Goal: Task Accomplishment & Management: Manage account settings

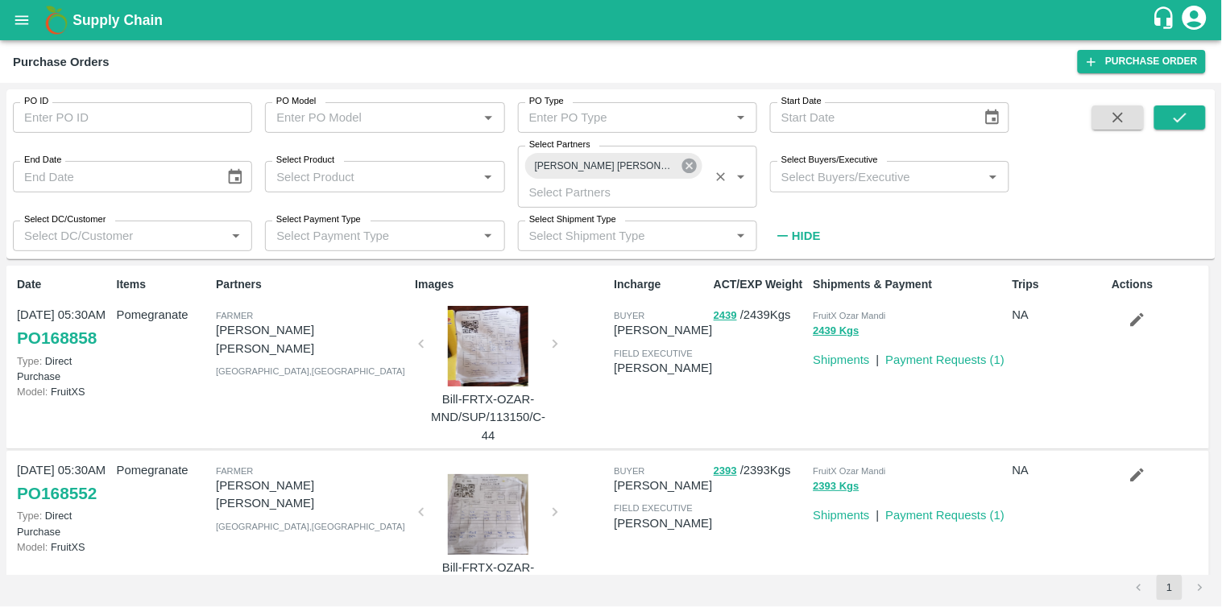
drag, startPoint x: 0, startPoint y: 0, endPoint x: 687, endPoint y: 166, distance: 707.0
click at [687, 166] on icon at bounding box center [689, 166] width 15 height 15
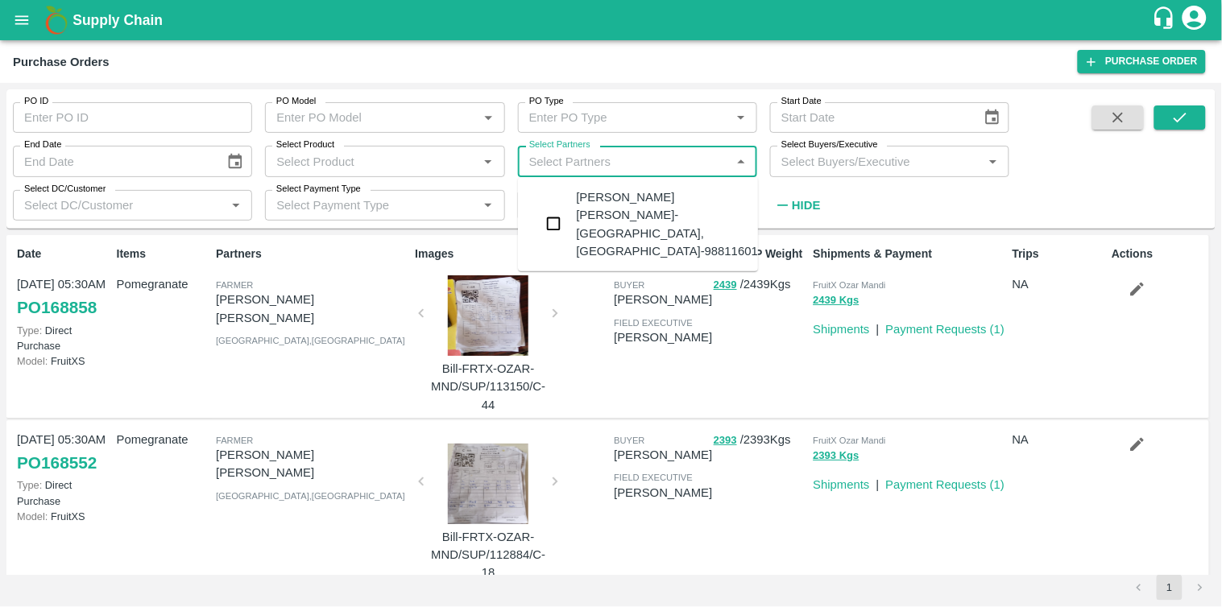
click at [586, 159] on input "Select Partners" at bounding box center [624, 161] width 203 height 21
paste input "9403068863"
type input "9403068863"
click at [548, 213] on input "checkbox" at bounding box center [553, 206] width 32 height 32
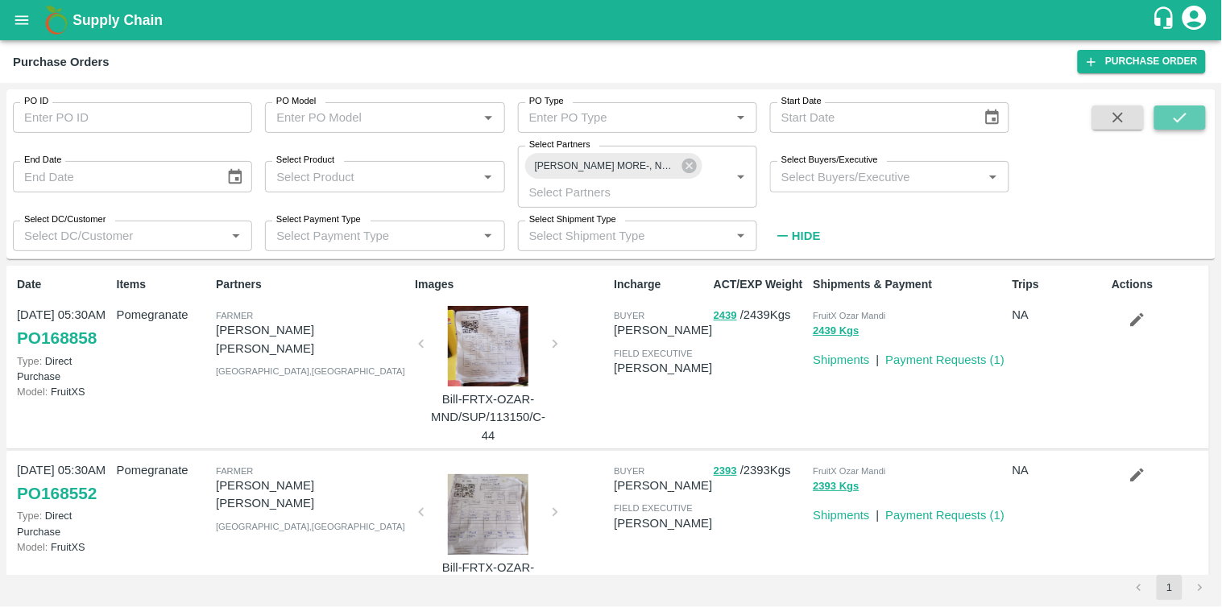
click at [1184, 118] on icon "submit" at bounding box center [1180, 118] width 18 height 18
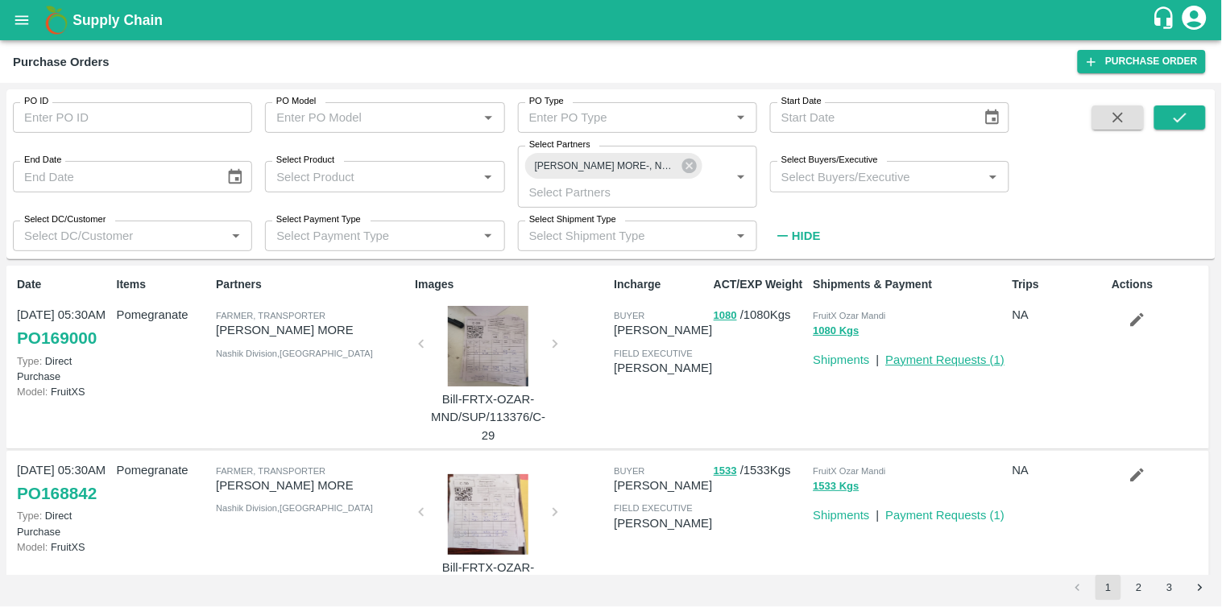
click at [930, 361] on link "Payment Requests ( 1 )" at bounding box center [945, 360] width 119 height 13
click at [70, 335] on link "PO 169000" at bounding box center [57, 338] width 80 height 29
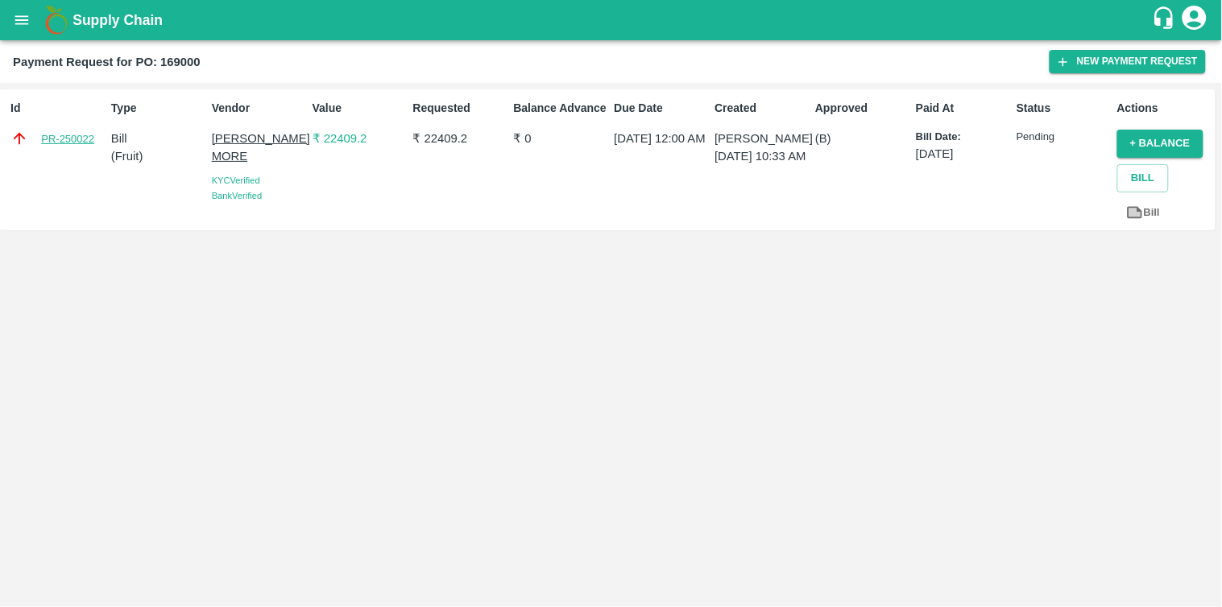
click at [67, 137] on link "PR-250022" at bounding box center [67, 139] width 53 height 16
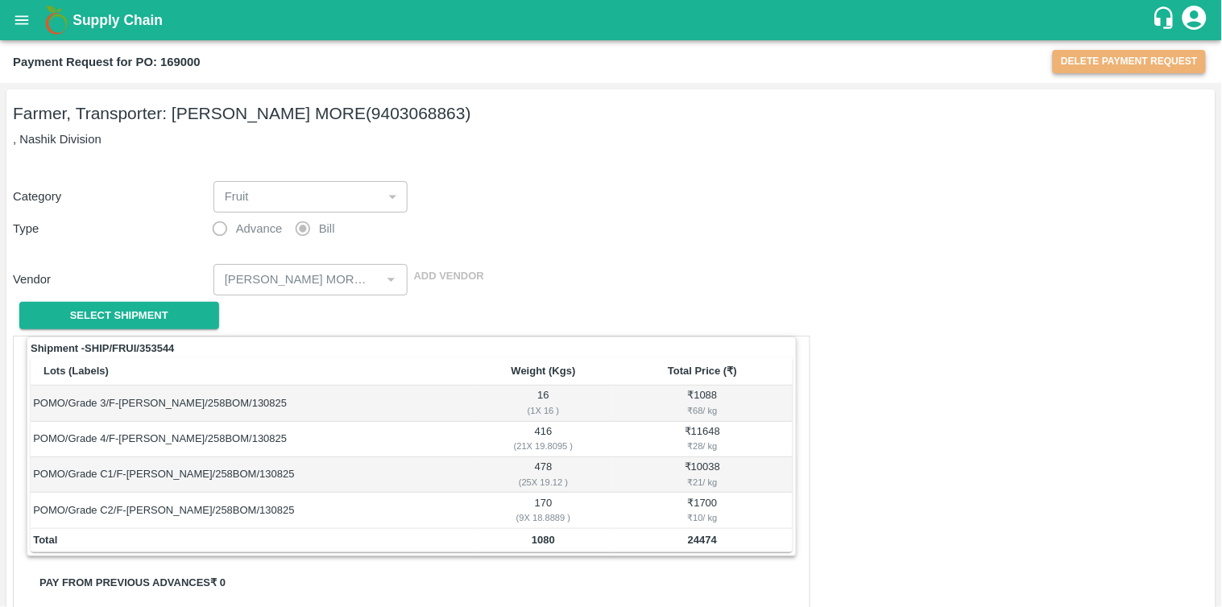
click at [1136, 60] on button "Delete Payment Request" at bounding box center [1129, 61] width 153 height 23
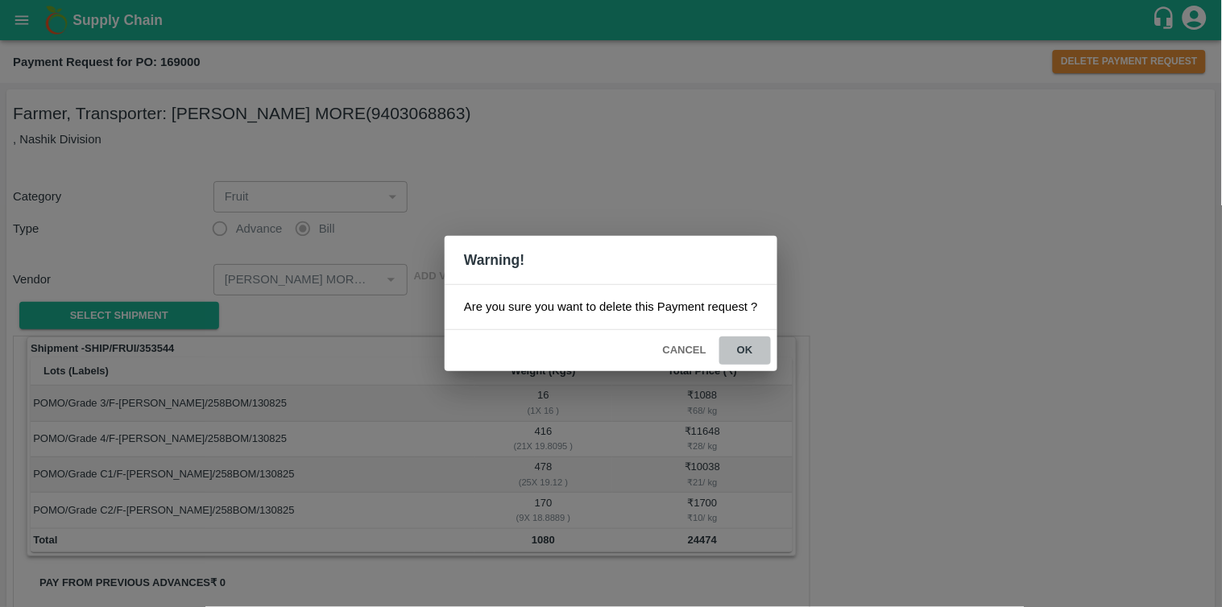
click at [742, 350] on button "ok" at bounding box center [745, 351] width 52 height 28
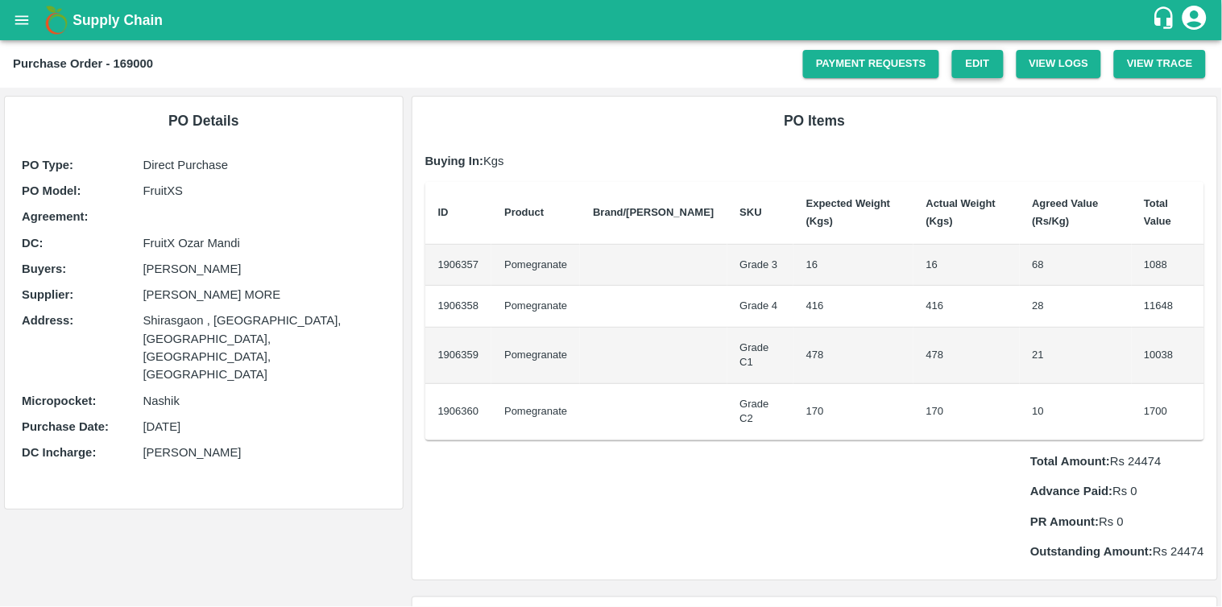
click at [977, 74] on link "Edit" at bounding box center [978, 64] width 52 height 28
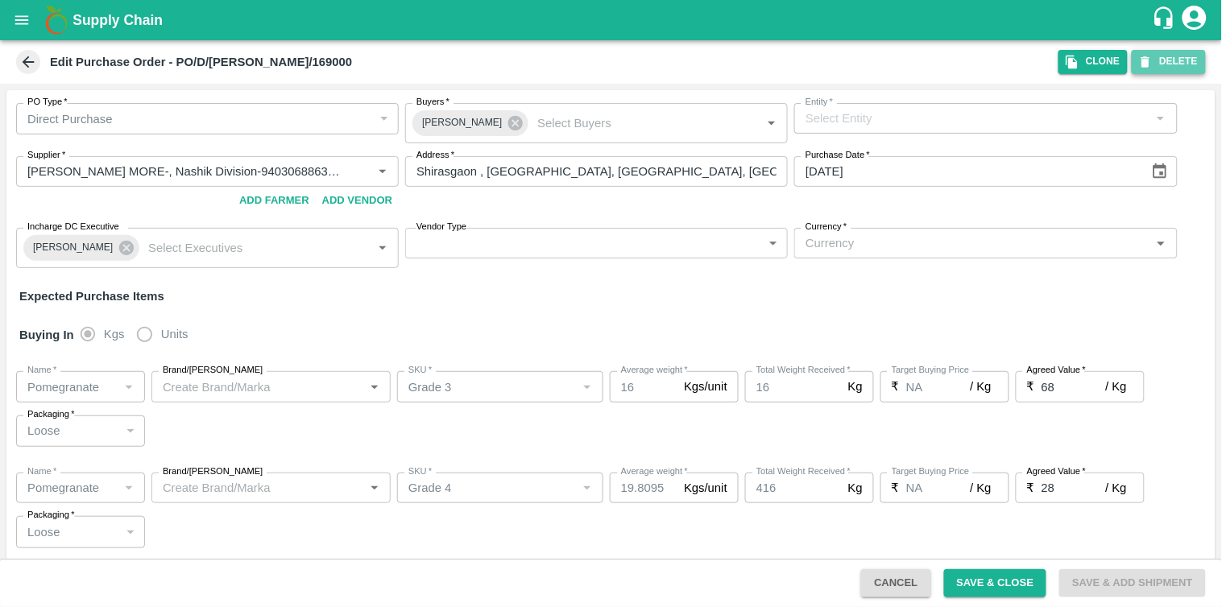
click at [1181, 55] on button "DELETE" at bounding box center [1169, 61] width 74 height 23
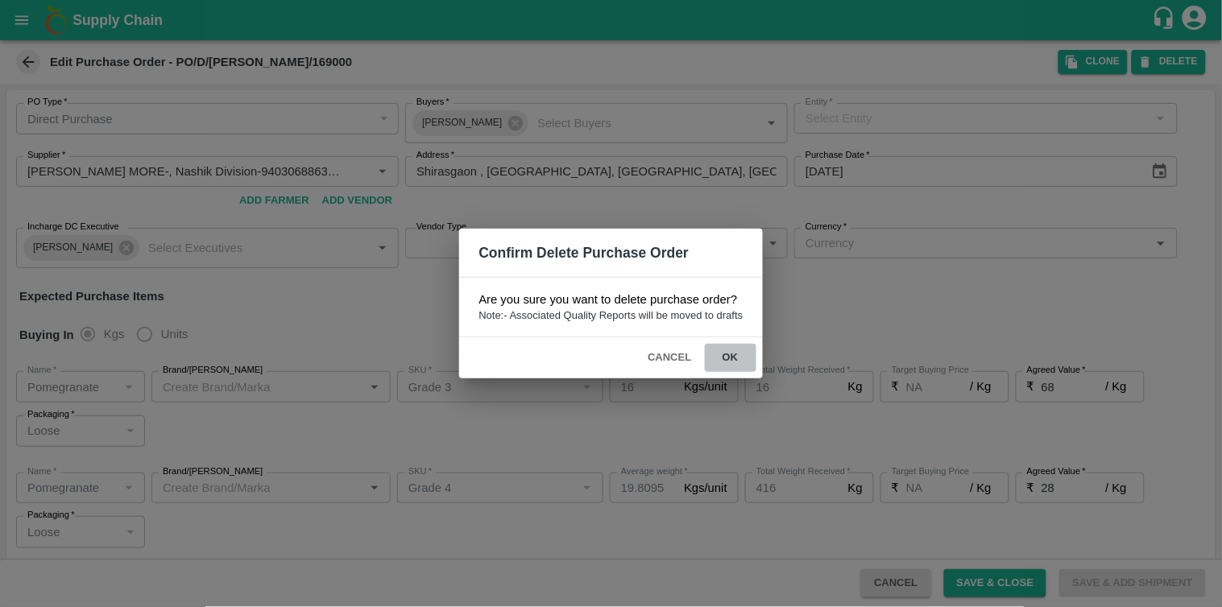
click at [728, 356] on button "ok" at bounding box center [731, 358] width 52 height 28
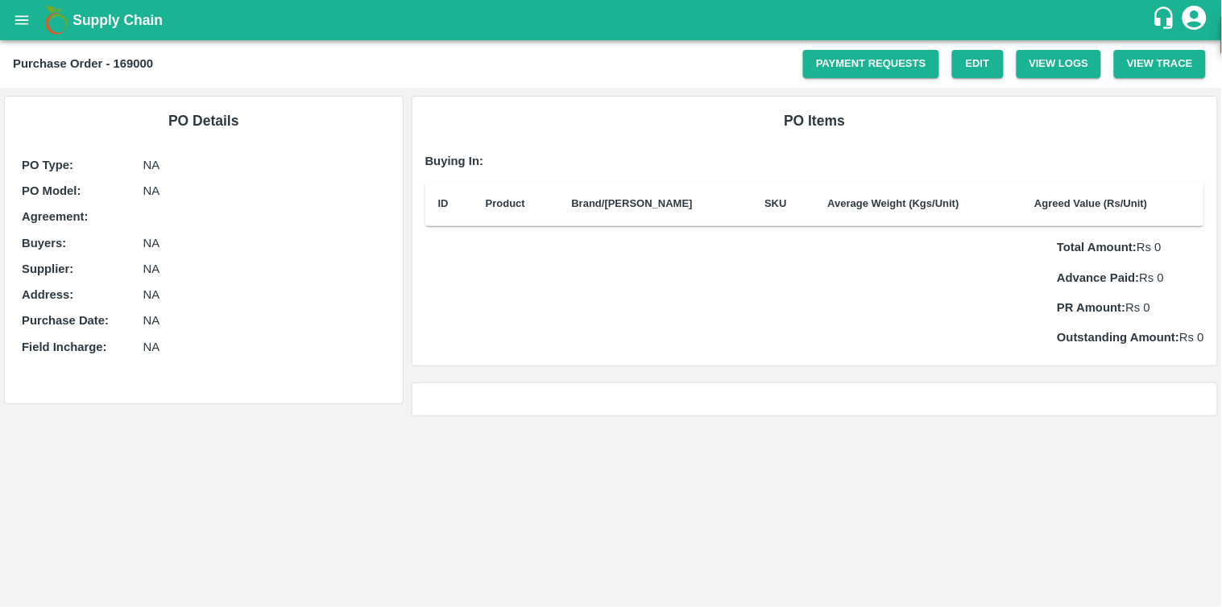
click at [13, 27] on icon "open drawer" at bounding box center [22, 20] width 18 height 18
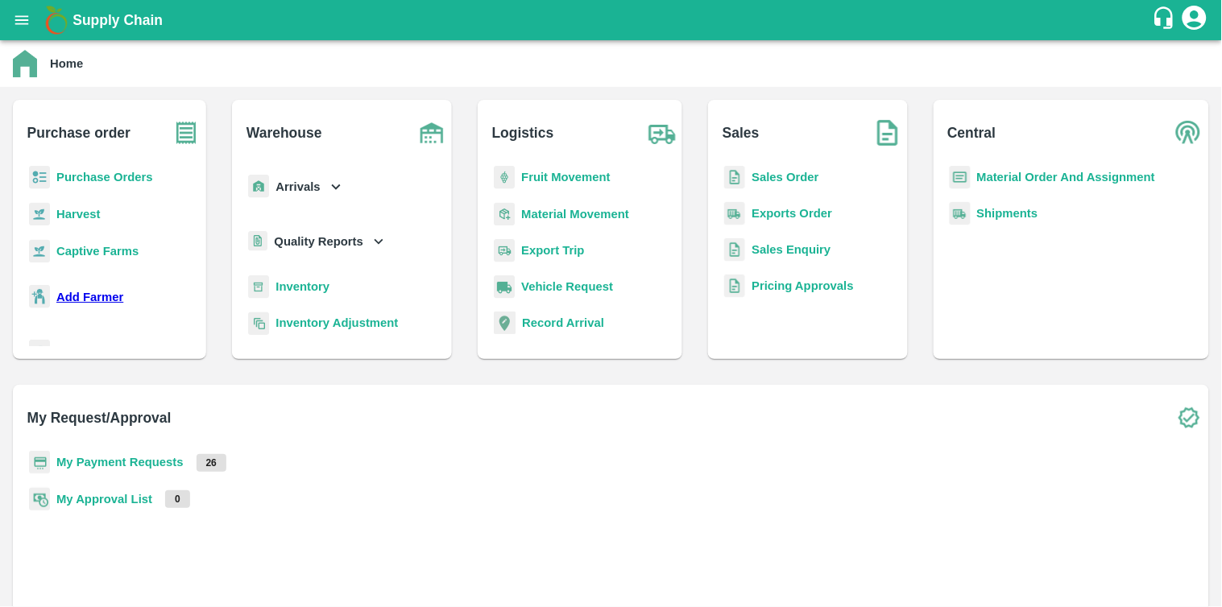
click at [53, 169] on div "Purchase Orders" at bounding box center [110, 184] width 168 height 36
click at [135, 172] on b "Purchase Orders" at bounding box center [104, 177] width 97 height 13
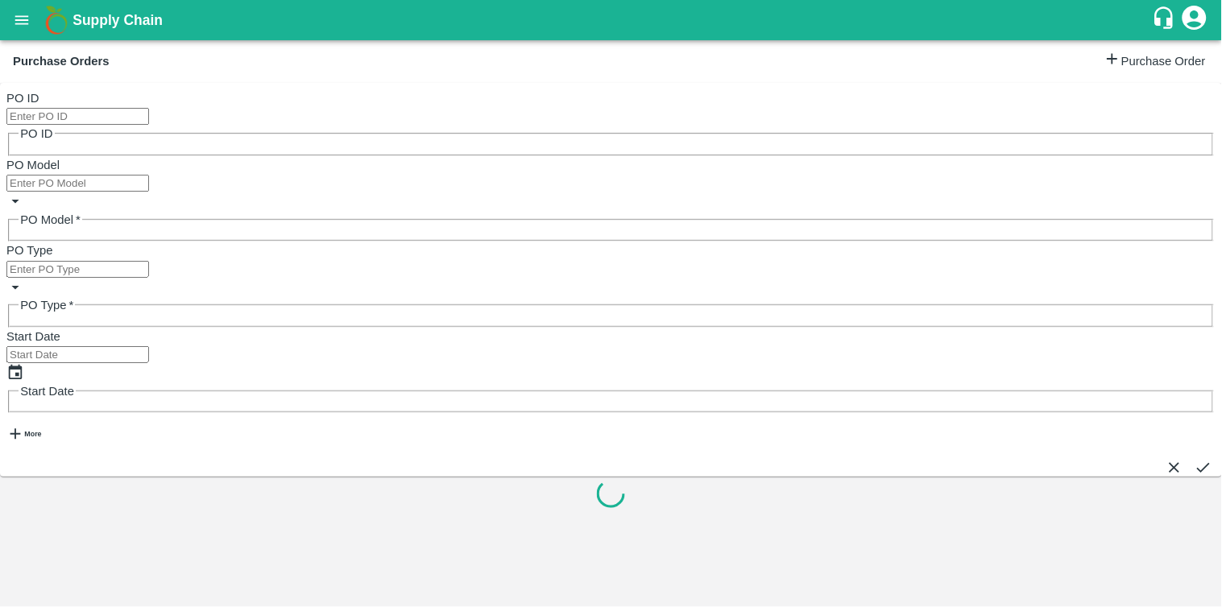
click at [130, 121] on input "PO ID" at bounding box center [77, 116] width 143 height 17
click at [41, 430] on strong "More" at bounding box center [32, 434] width 17 height 8
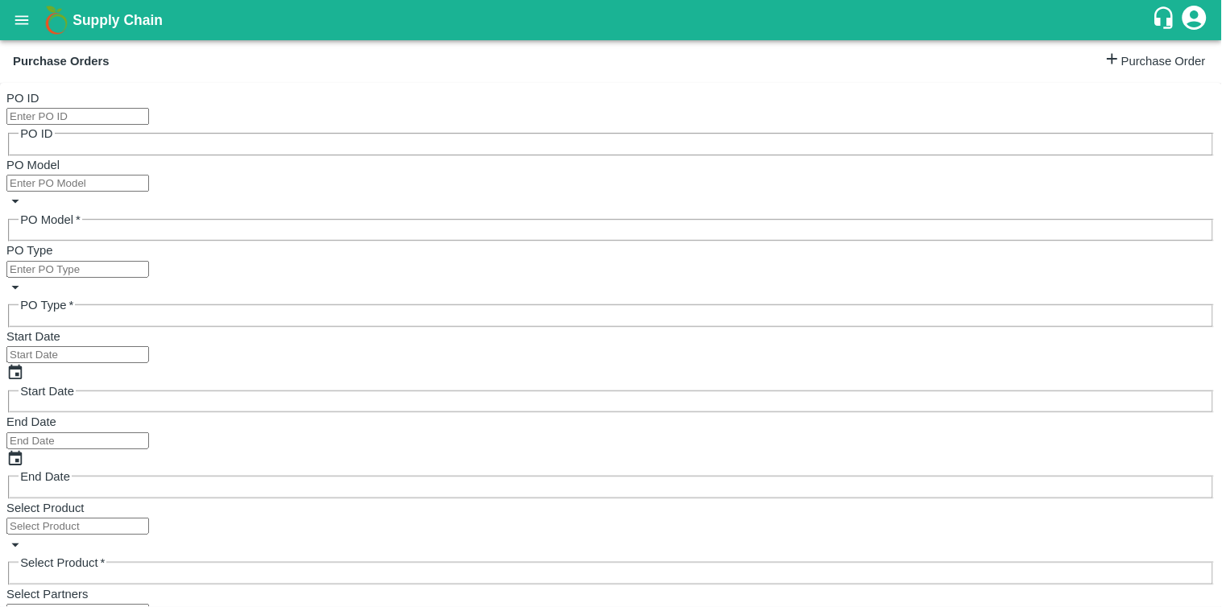
click at [149, 604] on input "Select Partners" at bounding box center [77, 612] width 143 height 17
paste input "9403068863"
type input "9403068863"
click at [582, 212] on div "SHUBHAM BHAUSAHEB MORE-, Nashik Division-9403068863" at bounding box center [670, 216] width 176 height 54
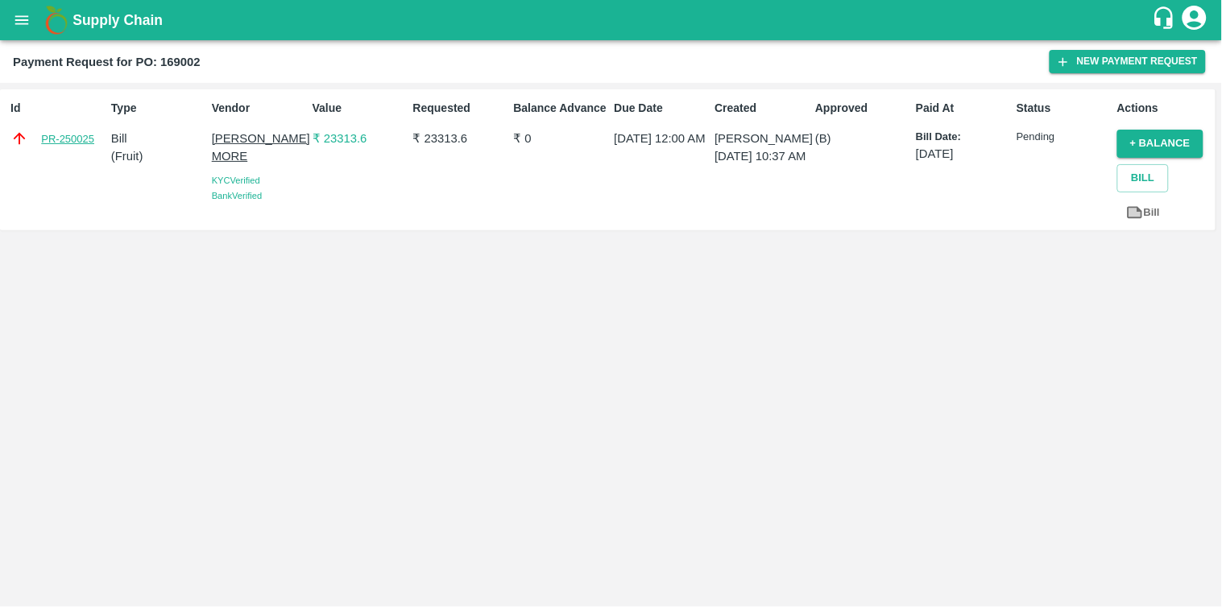
click at [68, 135] on link "PR-250025" at bounding box center [67, 139] width 53 height 16
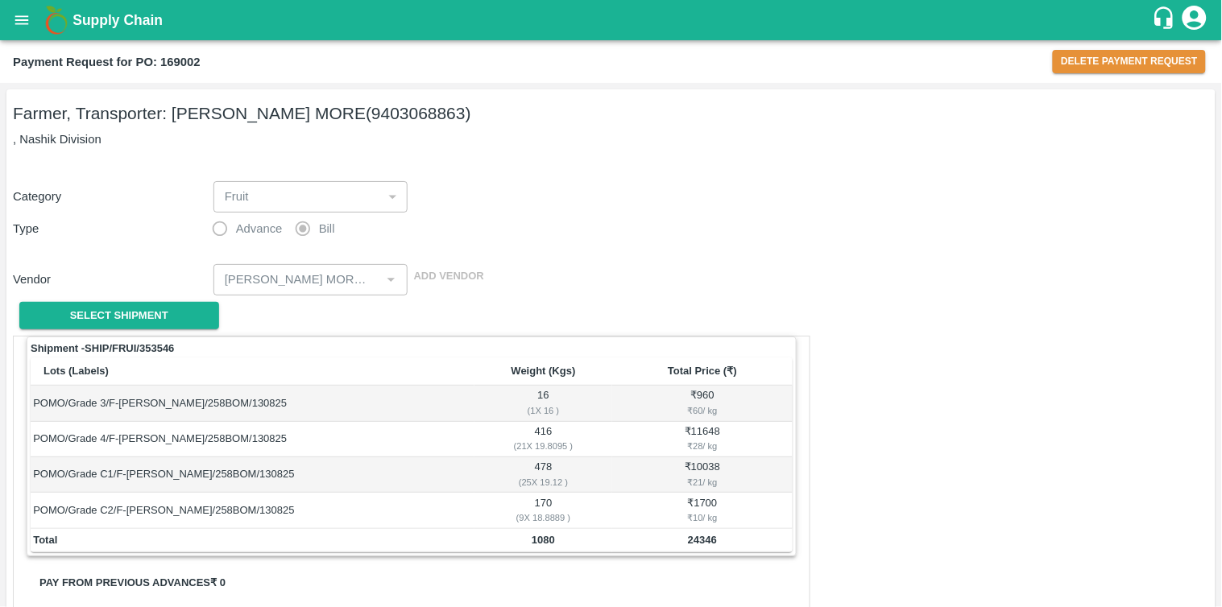
scroll to position [686, 0]
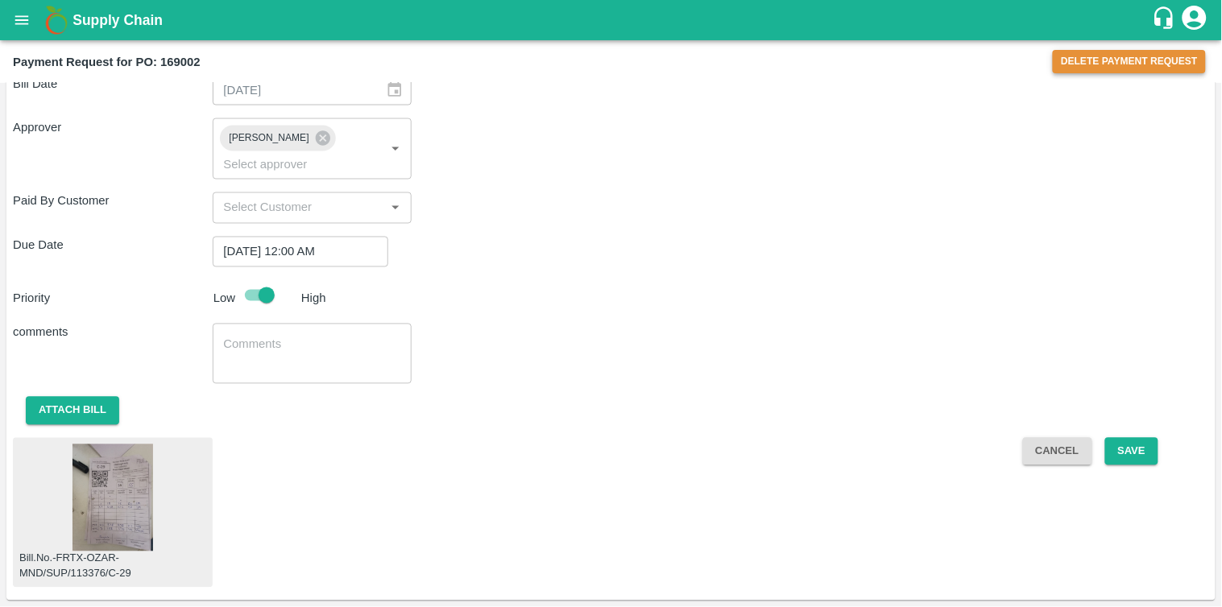
click at [1080, 59] on button "Delete Payment Request" at bounding box center [1129, 61] width 153 height 23
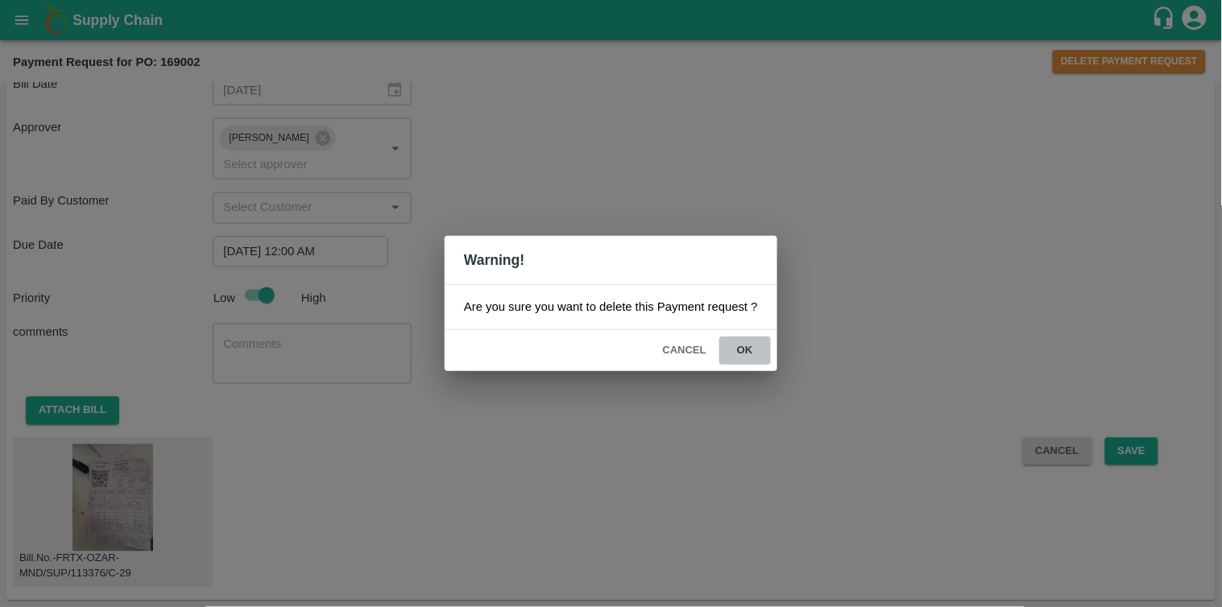
click at [742, 358] on button "ok" at bounding box center [745, 351] width 52 height 28
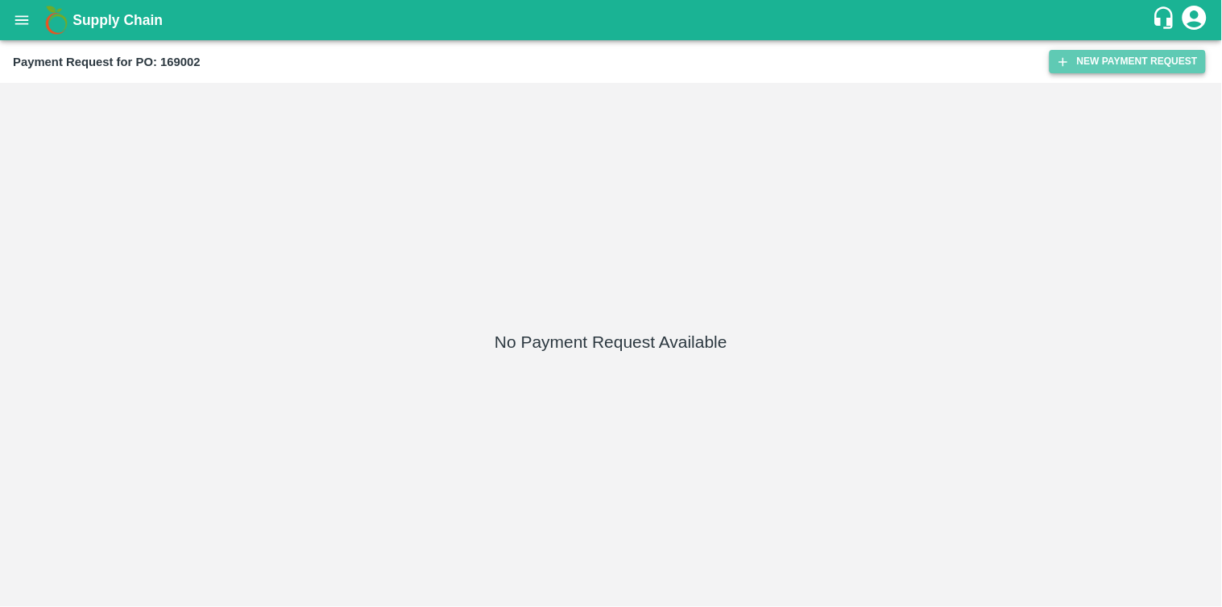
click at [1070, 63] on icon "button" at bounding box center [1063, 62] width 15 height 15
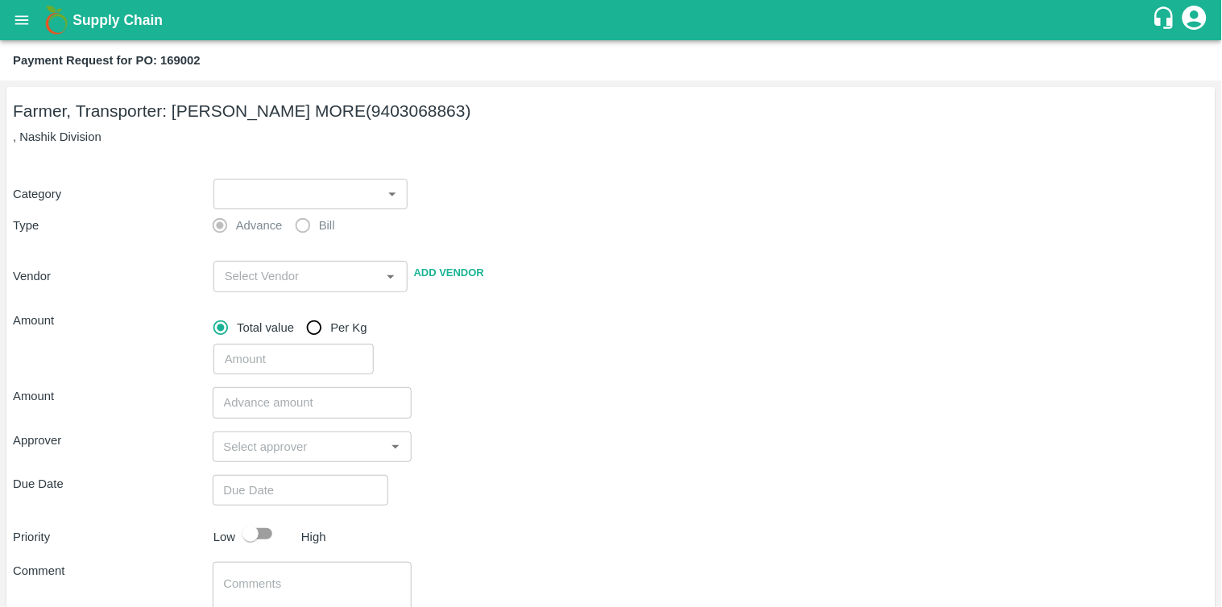
click at [189, 60] on b "Payment Request for PO: 169002" at bounding box center [107, 60] width 188 height 13
copy b "169002"
click at [12, 9] on button "open drawer" at bounding box center [21, 20] width 37 height 37
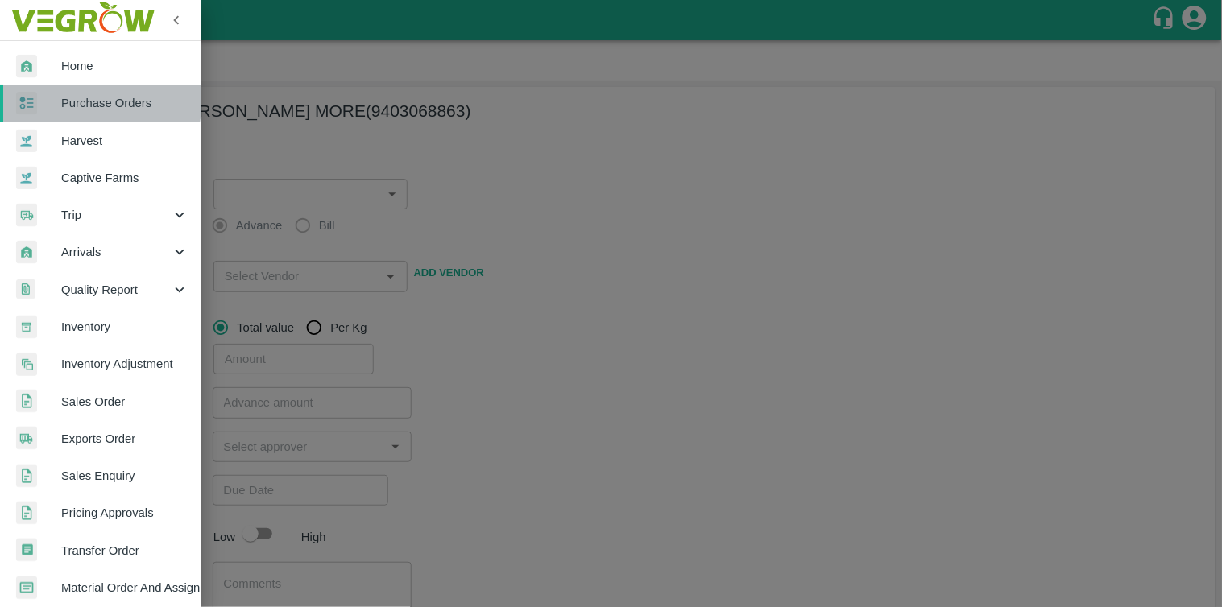
click at [89, 100] on span "Purchase Orders" at bounding box center [124, 103] width 127 height 18
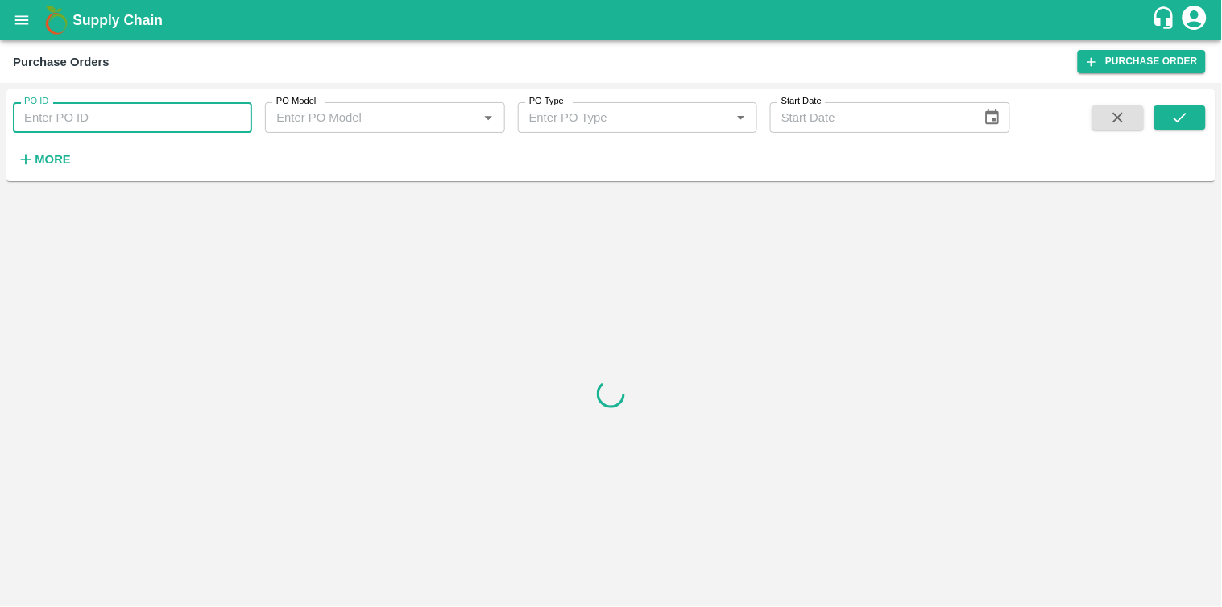
click at [115, 114] on input "PO ID" at bounding box center [132, 117] width 239 height 31
paste input "169002"
type input "169002"
click at [1189, 119] on icon "submit" at bounding box center [1180, 118] width 18 height 18
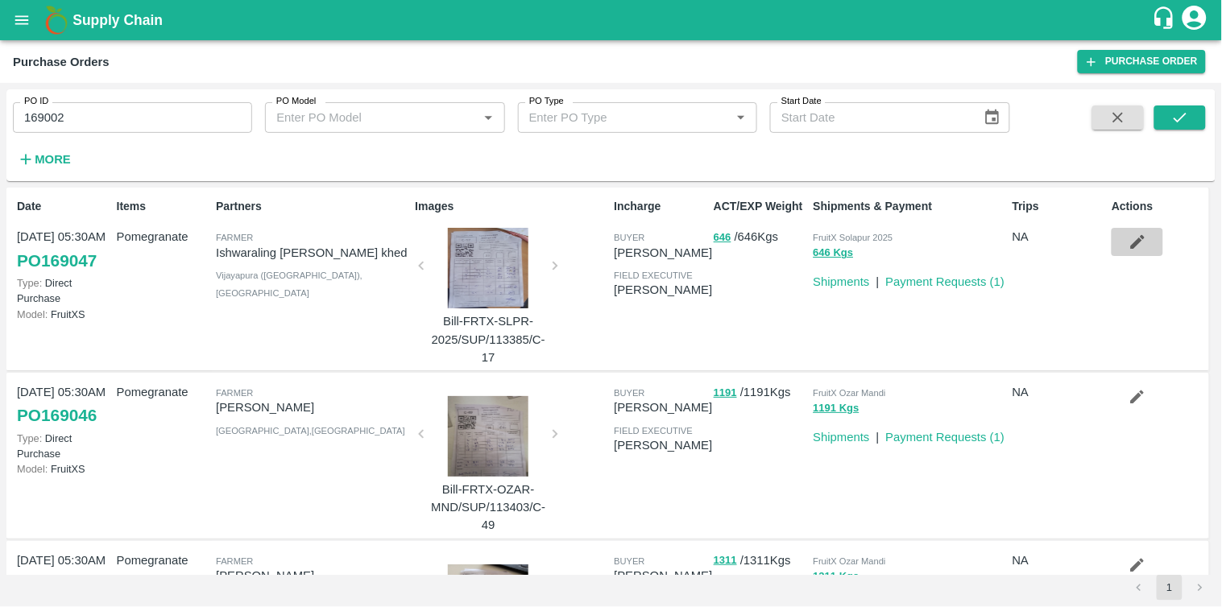
click at [1134, 238] on icon "button" at bounding box center [1138, 242] width 18 height 18
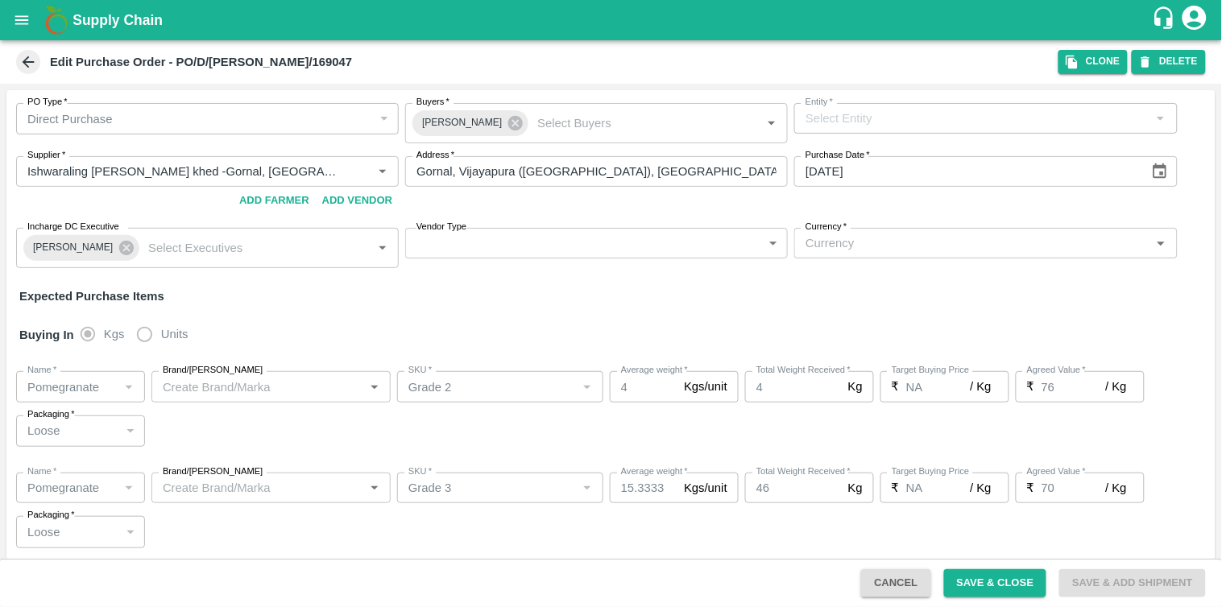
click at [26, 60] on icon at bounding box center [29, 62] width 12 height 12
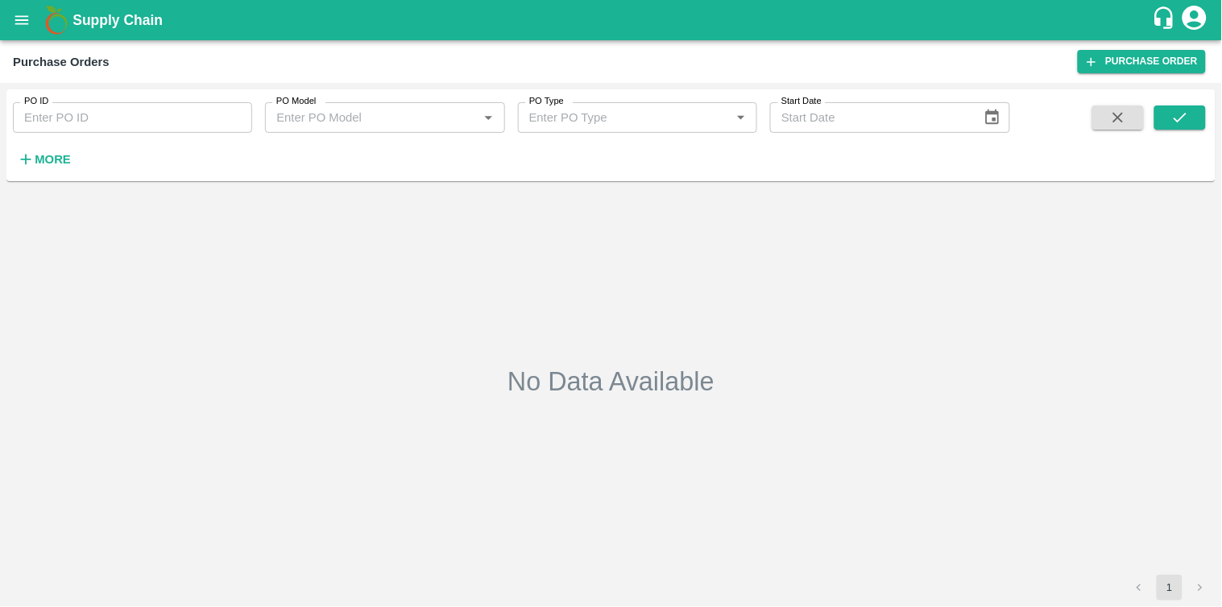
type input "169002"
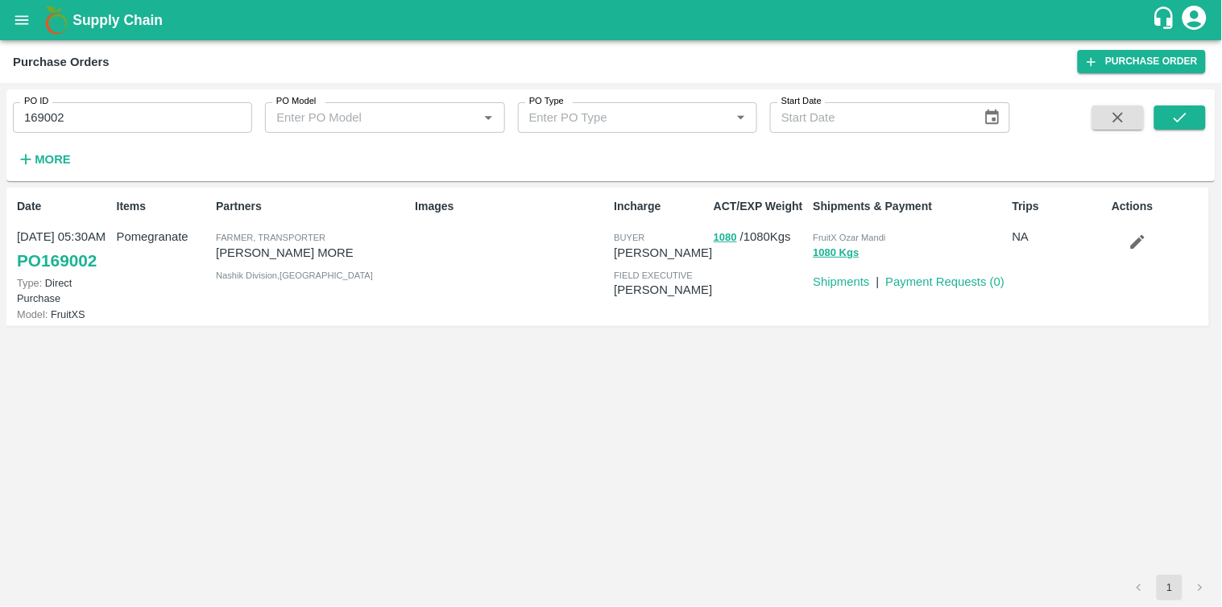
click at [1134, 244] on icon "button" at bounding box center [1138, 242] width 14 height 14
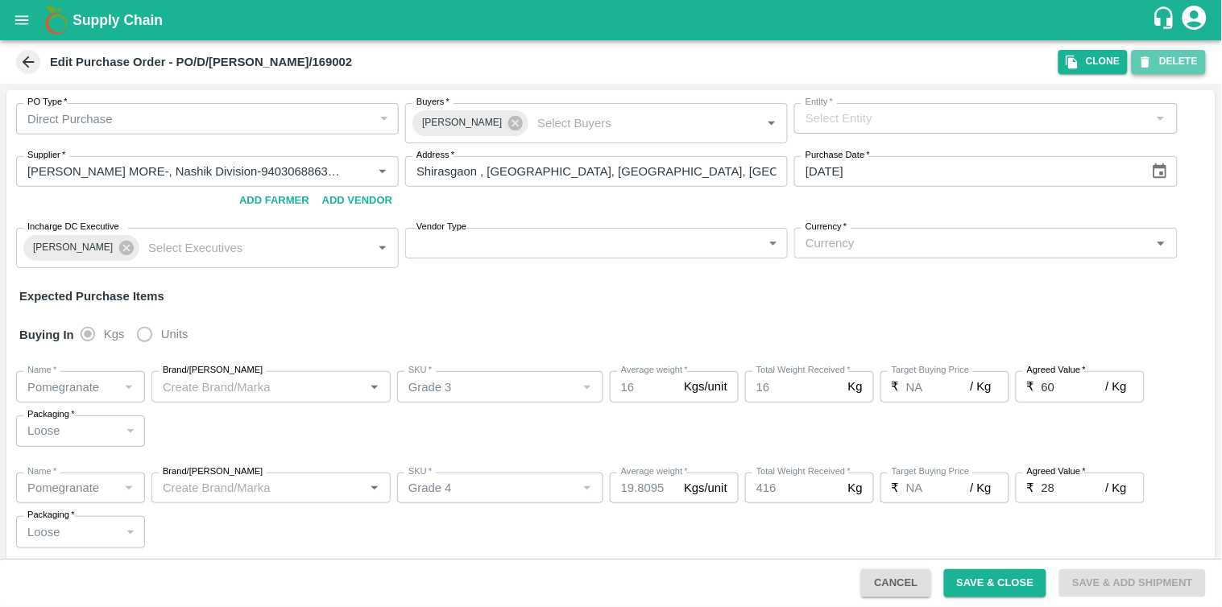
click at [1163, 60] on button "DELETE" at bounding box center [1169, 61] width 74 height 23
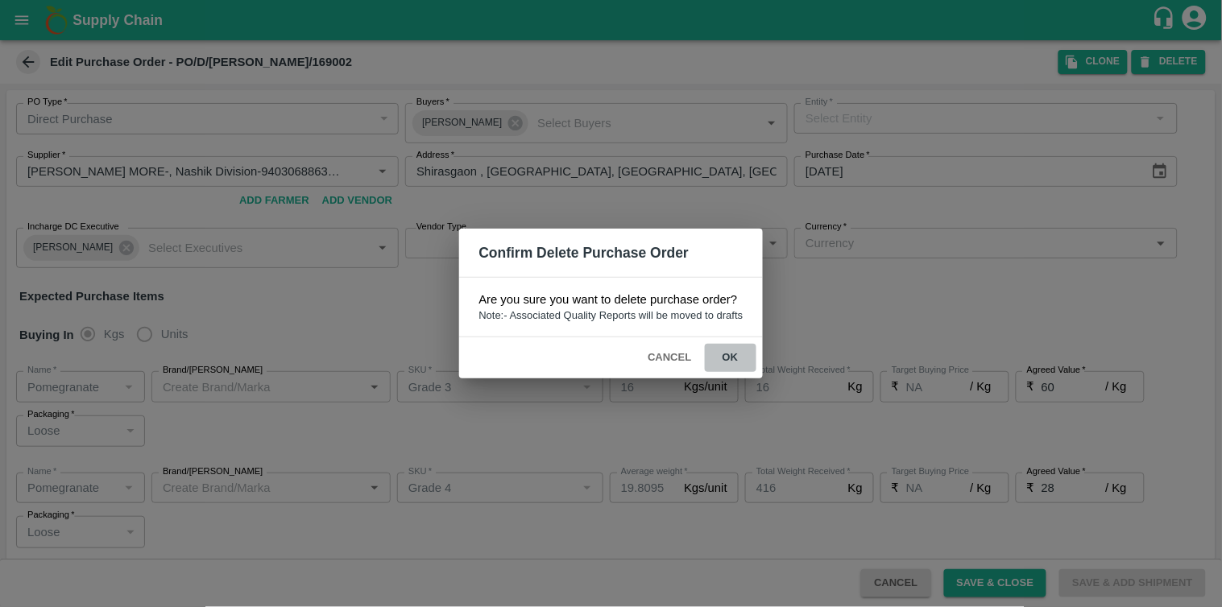
click at [735, 364] on button "ok" at bounding box center [731, 358] width 52 height 28
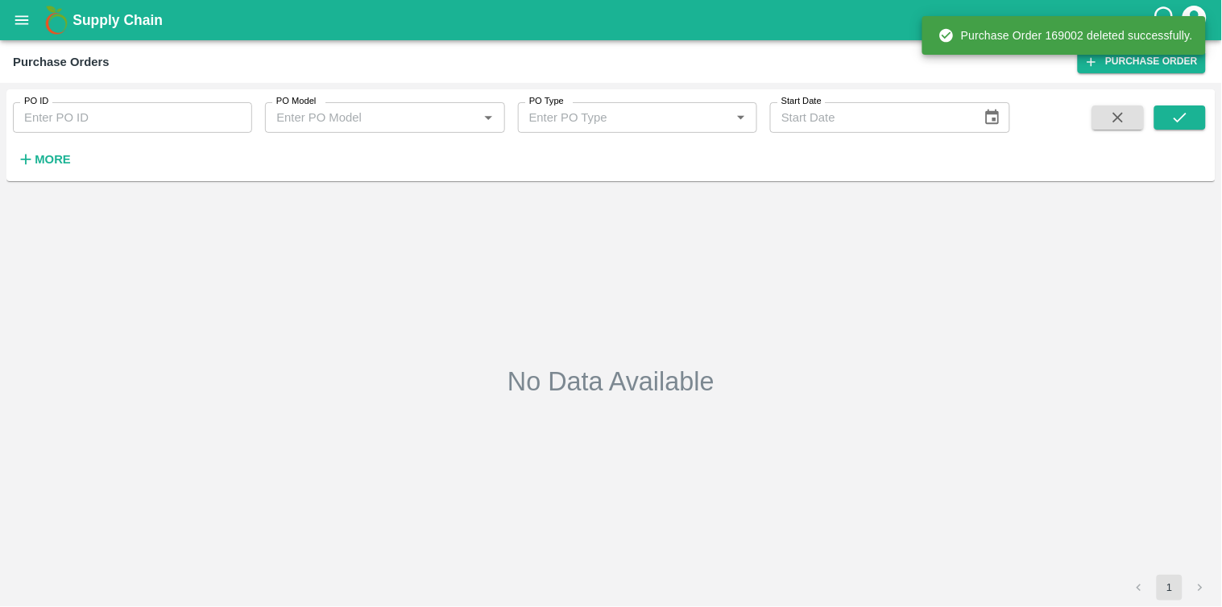
type input "169002"
